Goal: Task Accomplishment & Management: Use online tool/utility

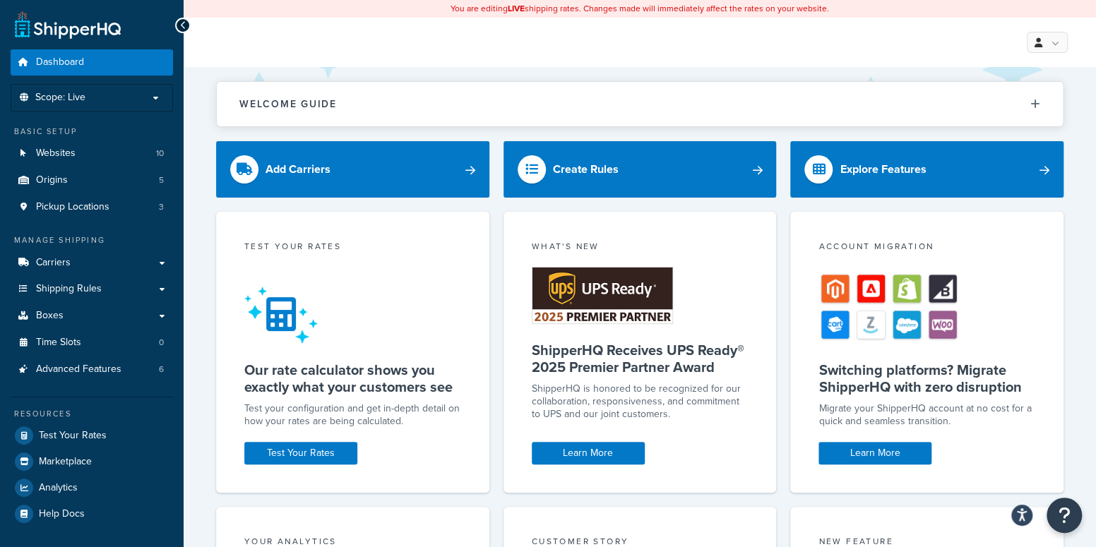
click at [528, 30] on div "My Profile Billing Global Settings Contact Us Logout" at bounding box center [640, 42] width 912 height 49
click at [327, 445] on link "Test Your Rates" at bounding box center [300, 453] width 113 height 23
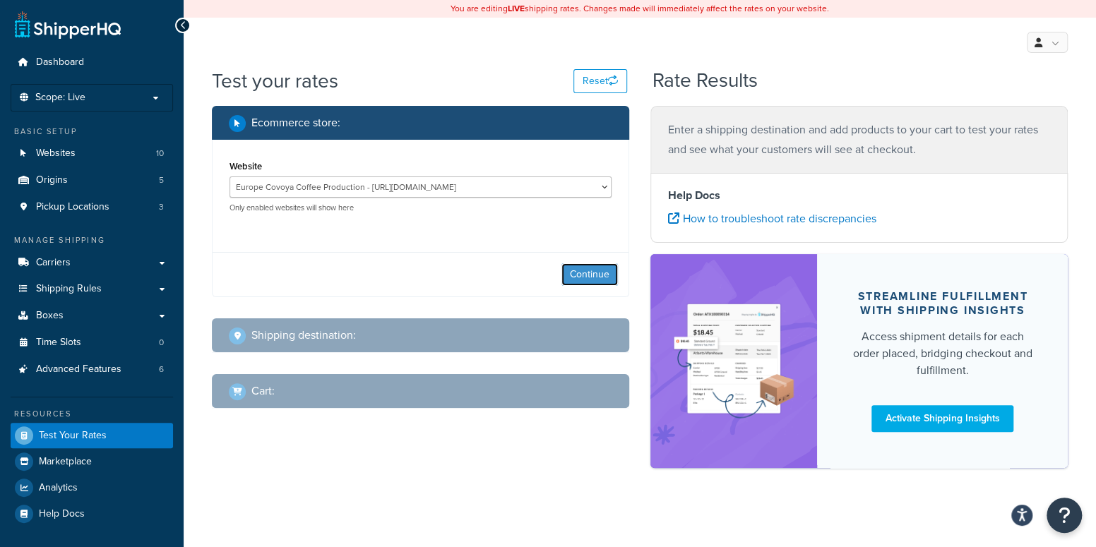
click at [597, 273] on button "Continue" at bounding box center [589, 274] width 56 height 23
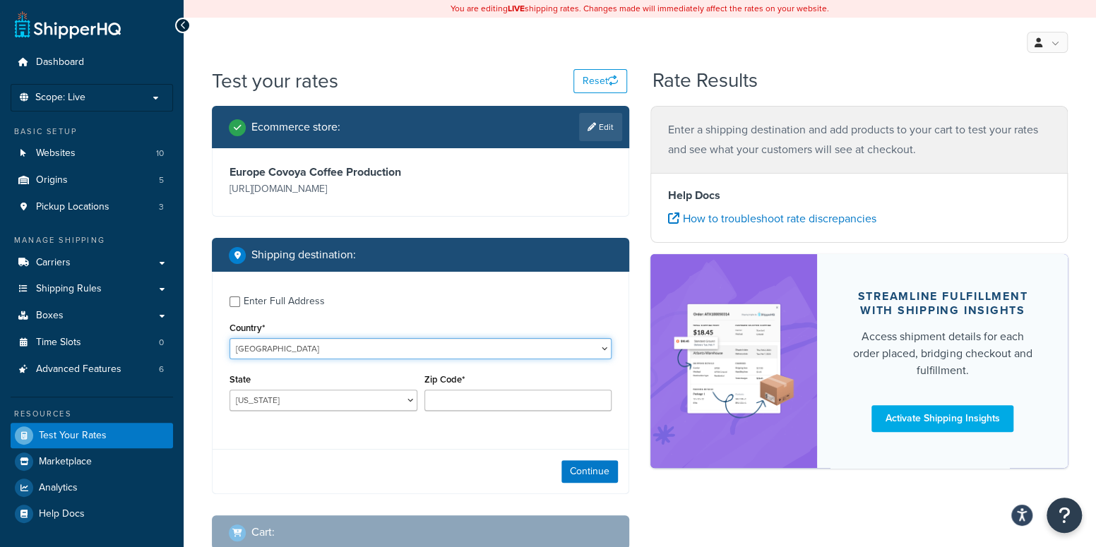
click at [294, 343] on select "[GEOGRAPHIC_DATA] [GEOGRAPHIC_DATA] [GEOGRAPHIC_DATA] [GEOGRAPHIC_DATA] [GEOGRA…" at bounding box center [421, 348] width 382 height 21
click at [295, 334] on div "Country* [GEOGRAPHIC_DATA] [GEOGRAPHIC_DATA] [GEOGRAPHIC_DATA] [GEOGRAPHIC_DATA…" at bounding box center [421, 339] width 382 height 41
click at [271, 343] on select "[GEOGRAPHIC_DATA] [GEOGRAPHIC_DATA] [GEOGRAPHIC_DATA] [GEOGRAPHIC_DATA] [GEOGRA…" at bounding box center [421, 348] width 382 height 21
select select "CZ"
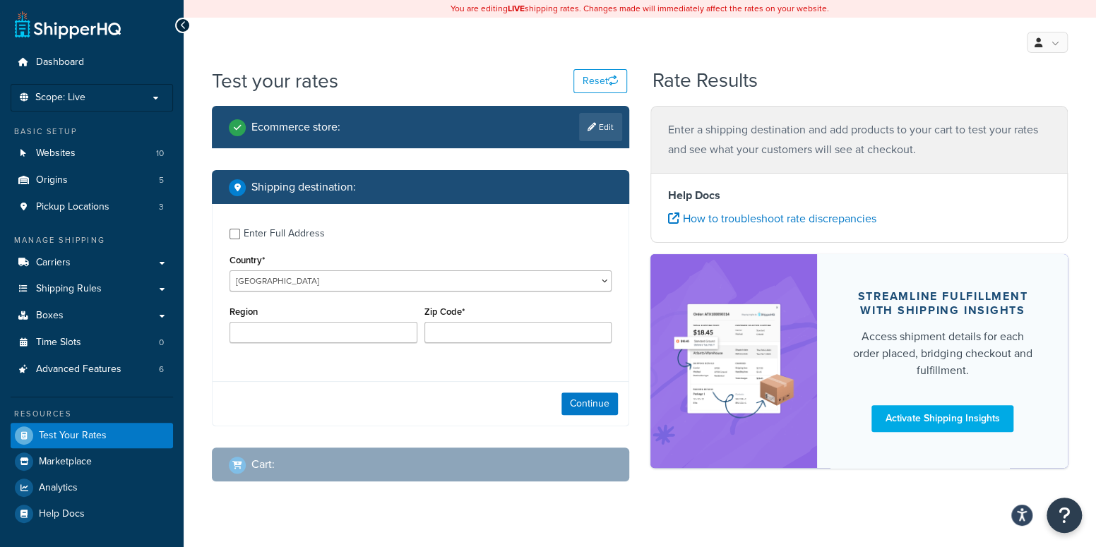
type input "AL"
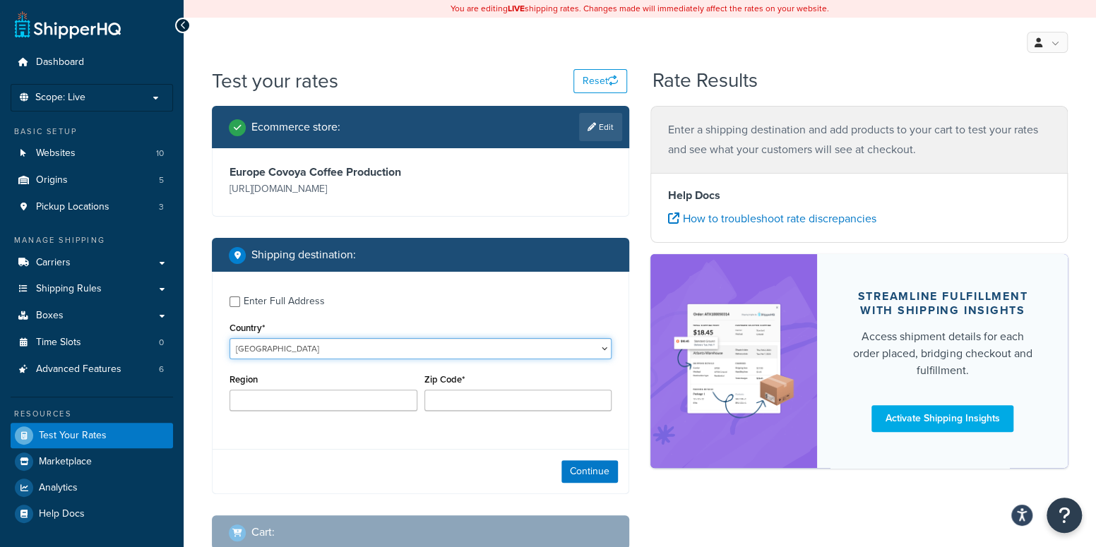
click at [325, 347] on select "[GEOGRAPHIC_DATA] [GEOGRAPHIC_DATA] [GEOGRAPHIC_DATA] [GEOGRAPHIC_DATA] [GEOGRA…" at bounding box center [421, 348] width 382 height 21
click at [230, 338] on select "[GEOGRAPHIC_DATA] [GEOGRAPHIC_DATA] [GEOGRAPHIC_DATA] [GEOGRAPHIC_DATA] [GEOGRA…" at bounding box center [421, 348] width 382 height 21
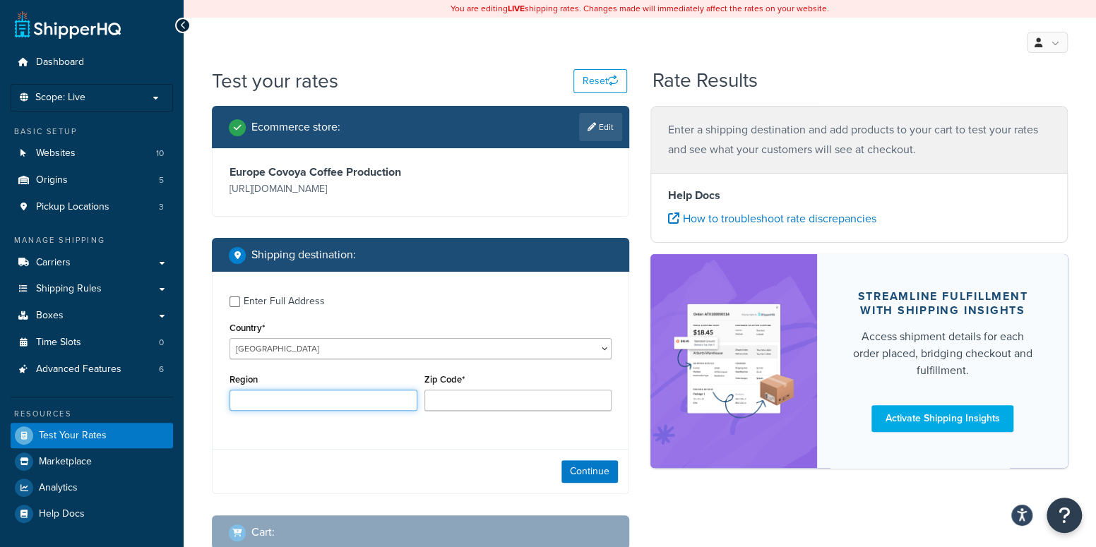
click at [326, 400] on input "Region" at bounding box center [324, 400] width 188 height 21
type input "v"
click at [448, 402] on input "Zip Code*" at bounding box center [518, 400] width 188 height 21
paste input "749 01"
click at [494, 266] on div "Shipping destination :" at bounding box center [420, 255] width 417 height 34
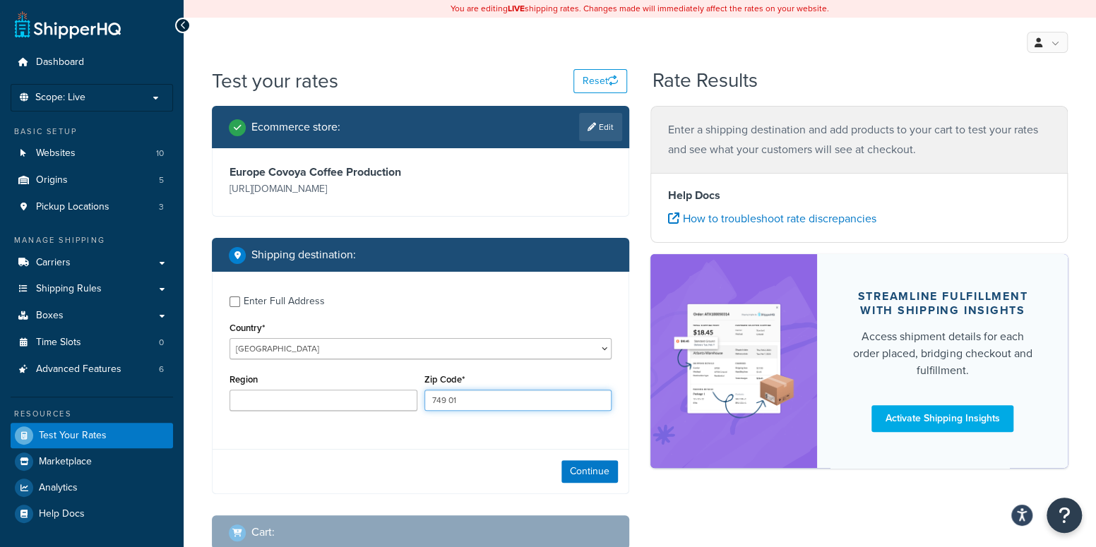
click at [452, 393] on input "749 01" at bounding box center [518, 400] width 188 height 21
type input "74901"
click at [335, 390] on div "Region" at bounding box center [324, 390] width 188 height 41
click at [331, 401] on input "Region" at bounding box center [324, 400] width 188 height 21
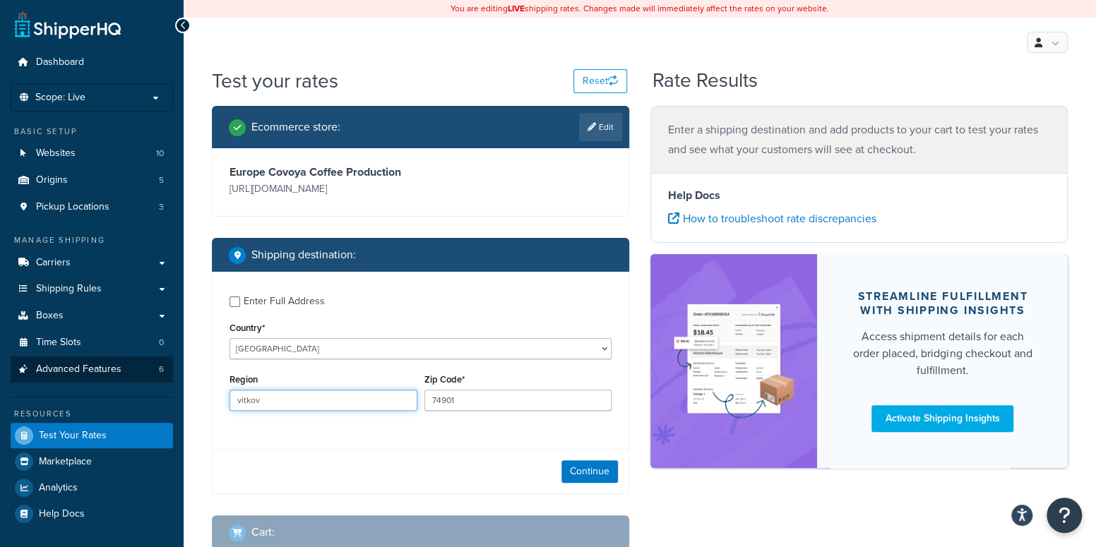
drag, startPoint x: 302, startPoint y: 391, endPoint x: 140, endPoint y: 381, distance: 162.0
click at [131, 394] on div "Dashboard Scope: Live Basic Setup Websites 10 Origins 5 Pickup Locations 3 Mana…" at bounding box center [548, 321] width 1096 height 642
type input "c"
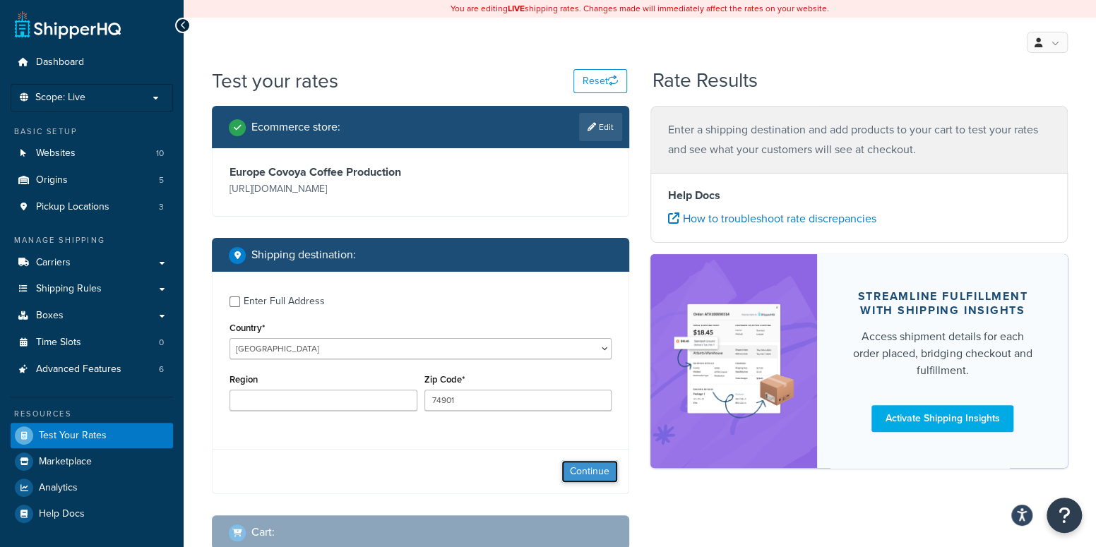
click at [583, 472] on button "Continue" at bounding box center [589, 471] width 56 height 23
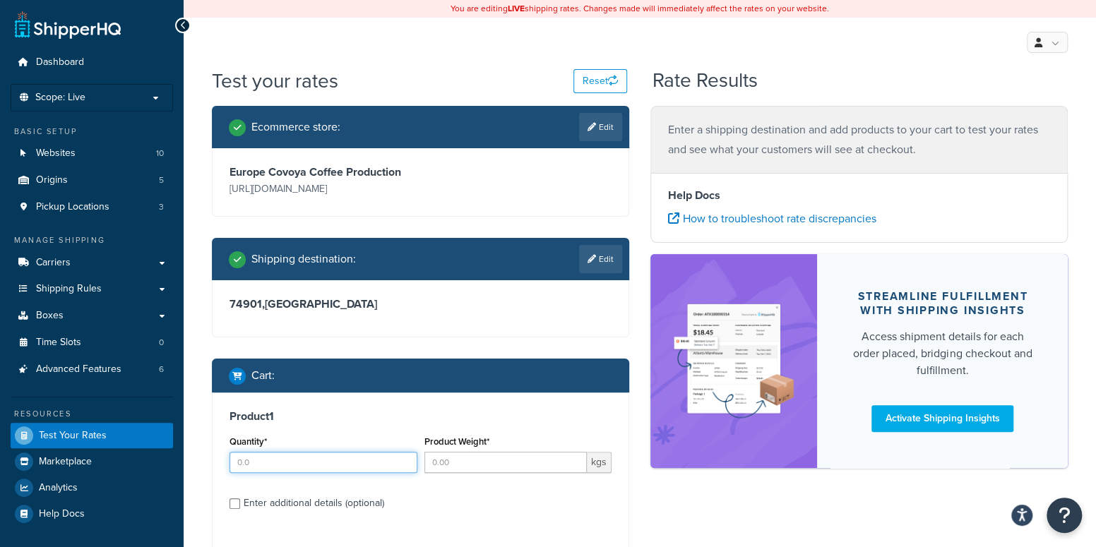
click at [332, 452] on input "Quantity*" at bounding box center [324, 462] width 188 height 21
type input "690"
click at [398, 431] on div "Product 1 Quantity* 690 Product Weight* kgs Enter additional details (optional)" at bounding box center [421, 465] width 416 height 145
click at [450, 455] on input "Product Weight*" at bounding box center [505, 462] width 163 height 21
type input "690"
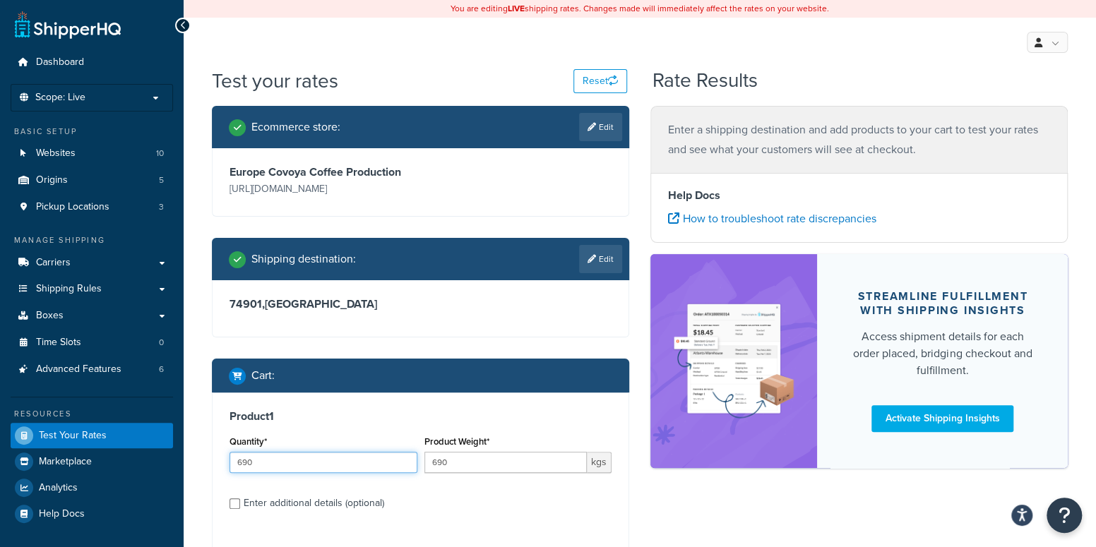
drag, startPoint x: 334, startPoint y: 463, endPoint x: -79, endPoint y: 470, distance: 413.2
click at [0, 470] on html "Accessibility Screen-Reader Guide, Feedback, and Issue Reporting | New window S…" at bounding box center [548, 343] width 1096 height 686
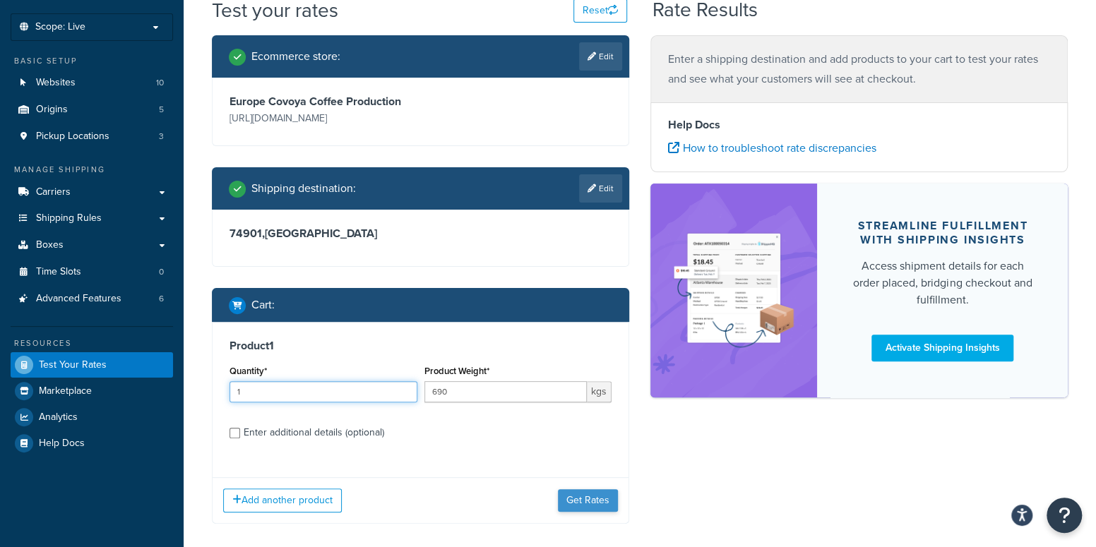
type input "1"
click at [578, 499] on button "Get Rates" at bounding box center [588, 500] width 60 height 23
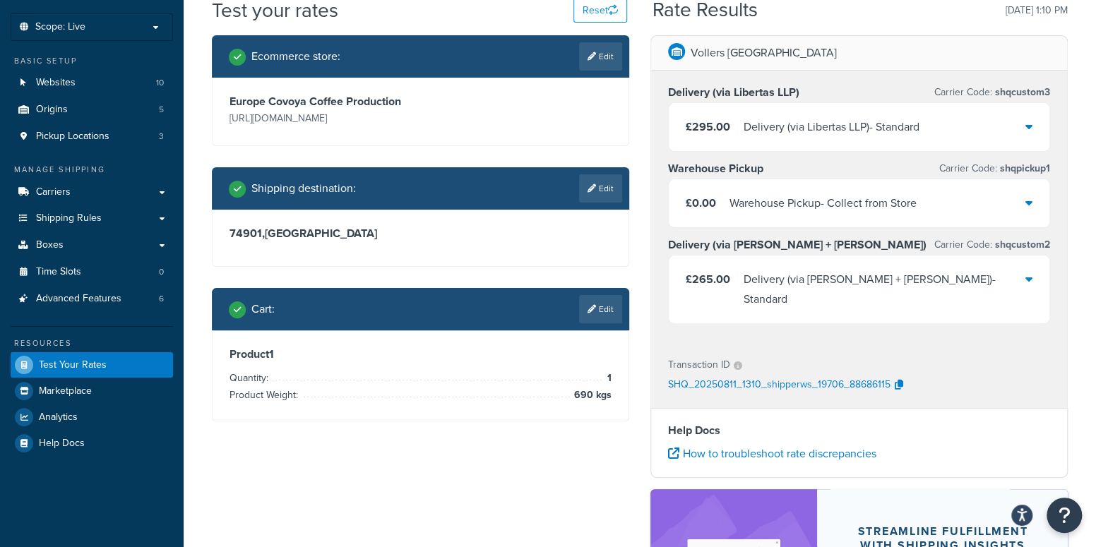
click at [518, 402] on li "Product Weight: 690 kgs" at bounding box center [421, 395] width 382 height 17
click at [596, 304] on link "Edit" at bounding box center [600, 309] width 43 height 28
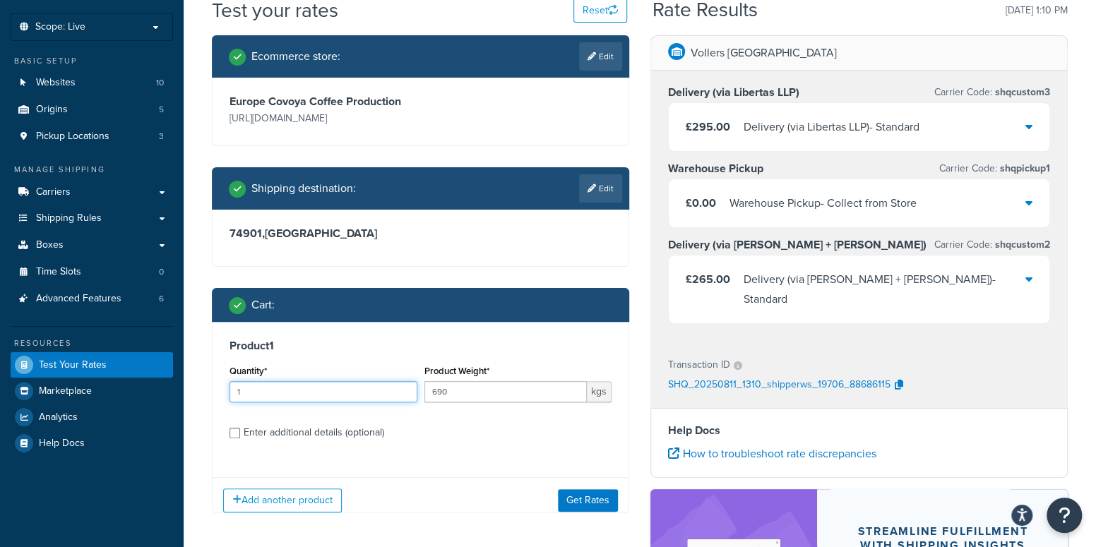
click at [390, 385] on input "1" at bounding box center [324, 391] width 188 height 21
drag, startPoint x: 305, startPoint y: 395, endPoint x: 47, endPoint y: 402, distance: 257.8
click at [48, 403] on div "Dashboard Scope: Live Basic Setup Websites 10 Origins 5 Pickup Locations 3 Mana…" at bounding box center [548, 358] width 1096 height 859
type input "3"
click at [591, 500] on button "Get Rates" at bounding box center [588, 500] width 60 height 23
